Goal: Task Accomplishment & Management: Use online tool/utility

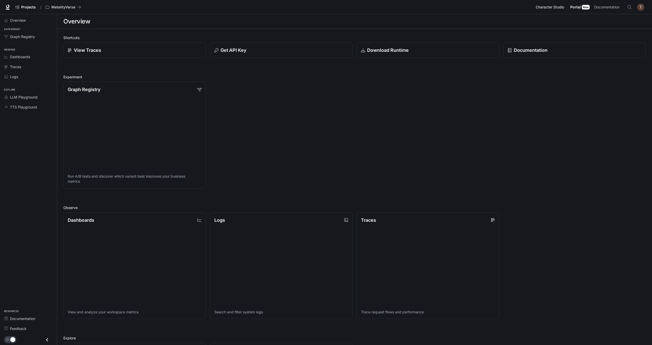
click at [547, 5] on span "Character Studio" at bounding box center [550, 7] width 28 height 6
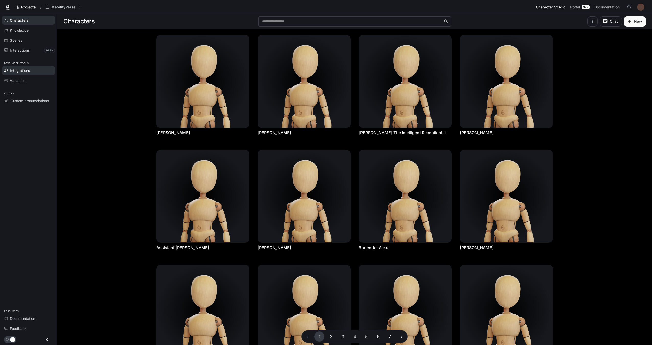
click at [22, 70] on span "Integrations" at bounding box center [20, 70] width 20 height 5
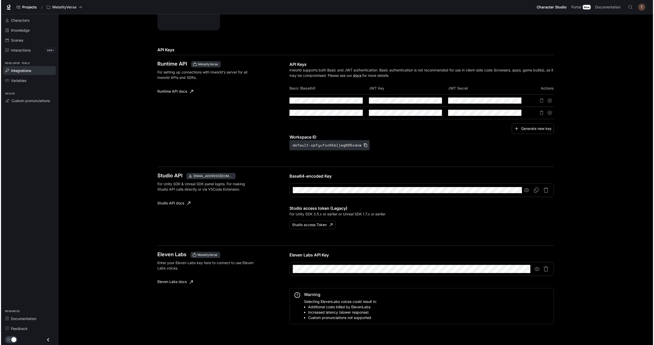
scroll to position [164, 0]
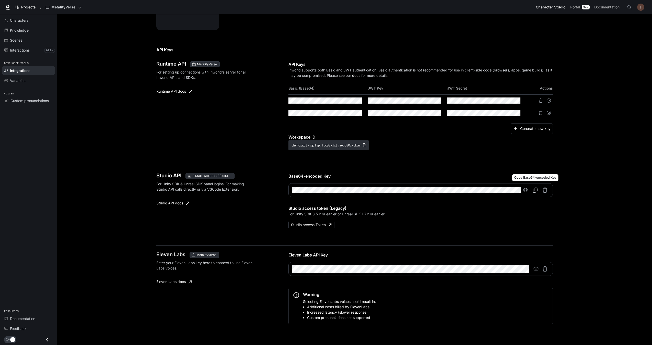
click at [534, 190] on icon "Copy Base64-encoded Key" at bounding box center [535, 190] width 5 height 5
click at [311, 222] on button "Studio access Token" at bounding box center [312, 225] width 46 height 8
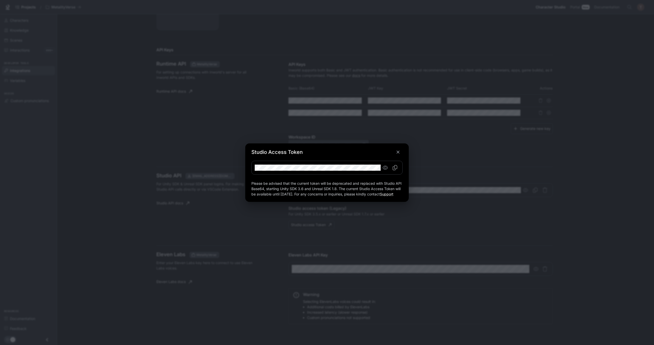
click at [395, 165] on icon "Copy Studio Access token" at bounding box center [395, 167] width 5 height 5
